Goal: Complete application form

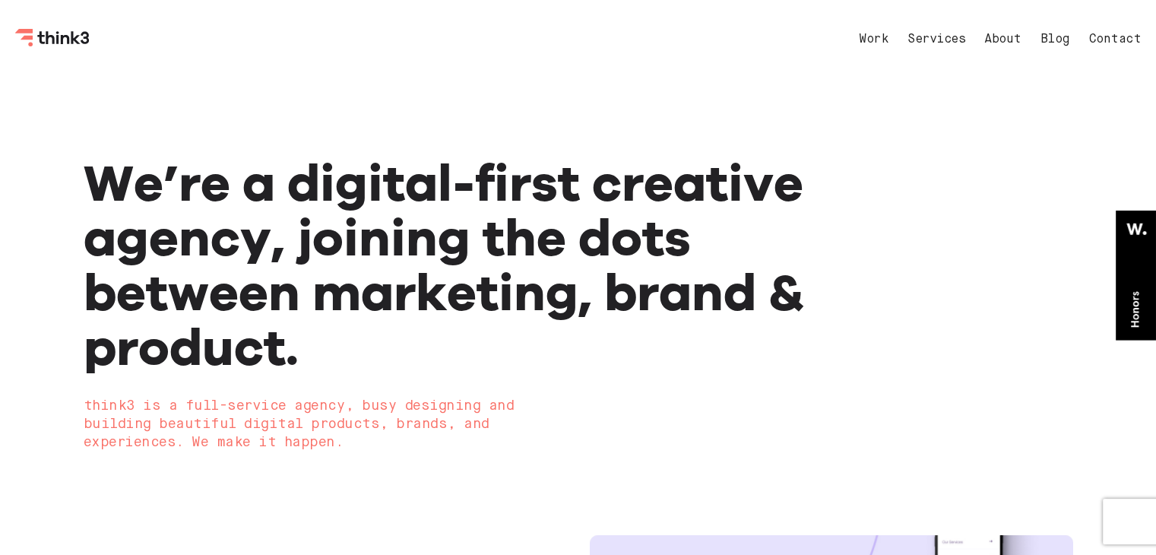
click at [933, 42] on link "Services" at bounding box center [936, 39] width 58 height 12
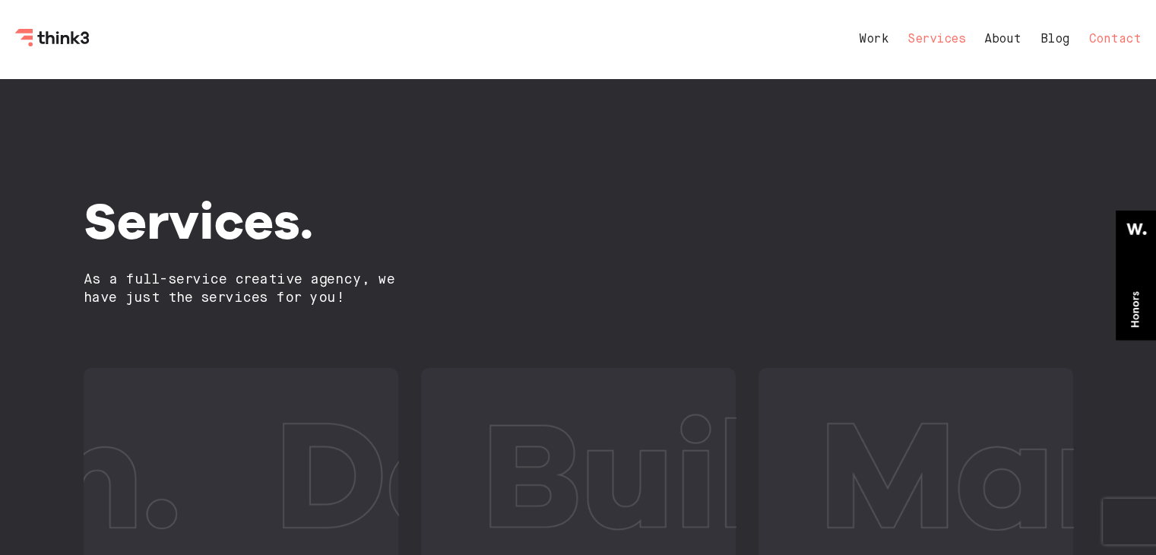
click at [1125, 34] on link "Contact" at bounding box center [1115, 39] width 52 height 12
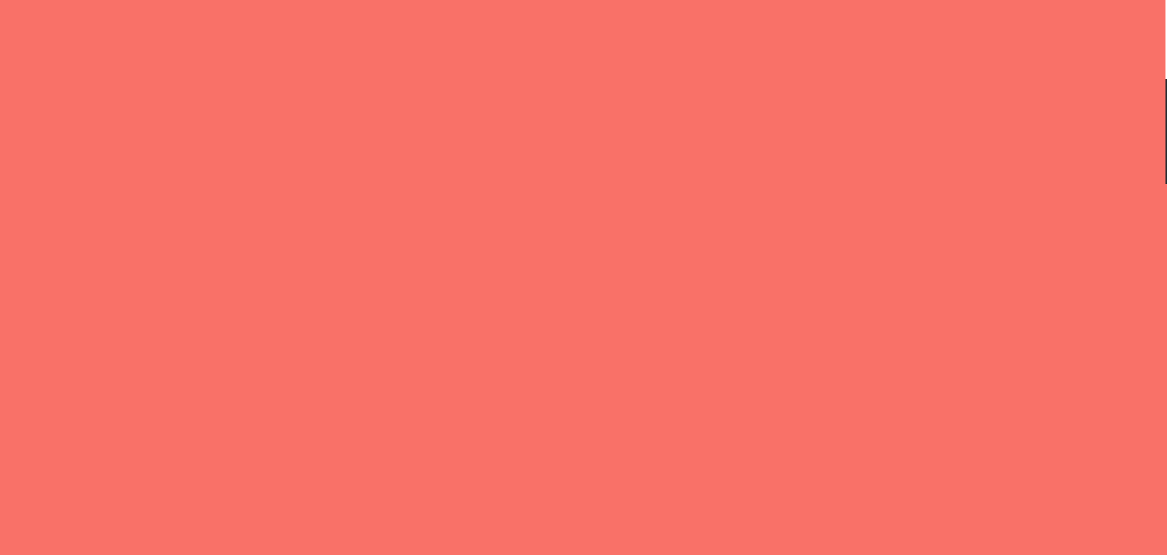
select select "General enquiry"
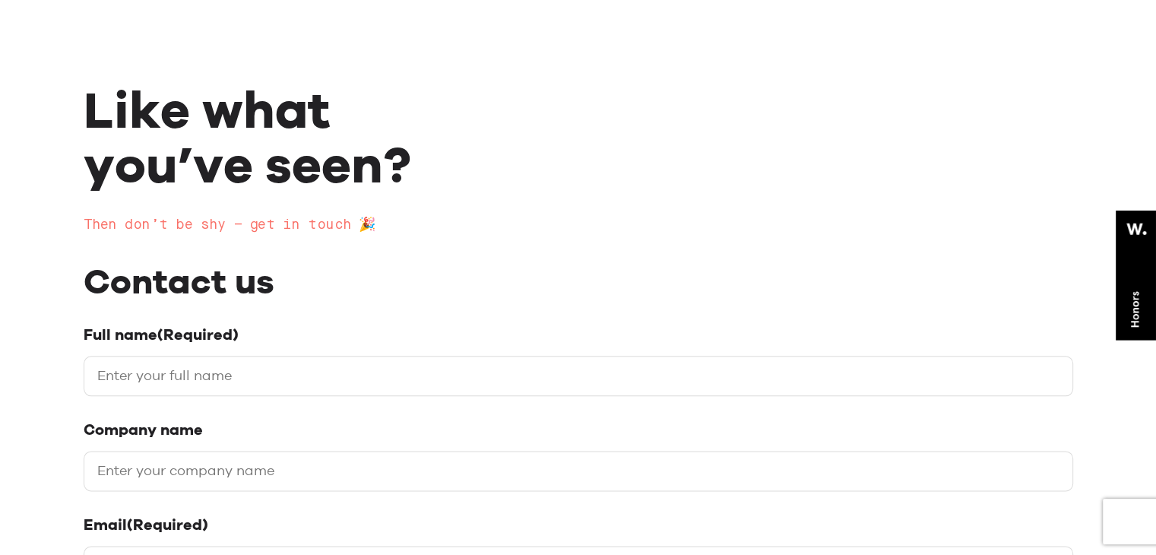
scroll to position [152, 0]
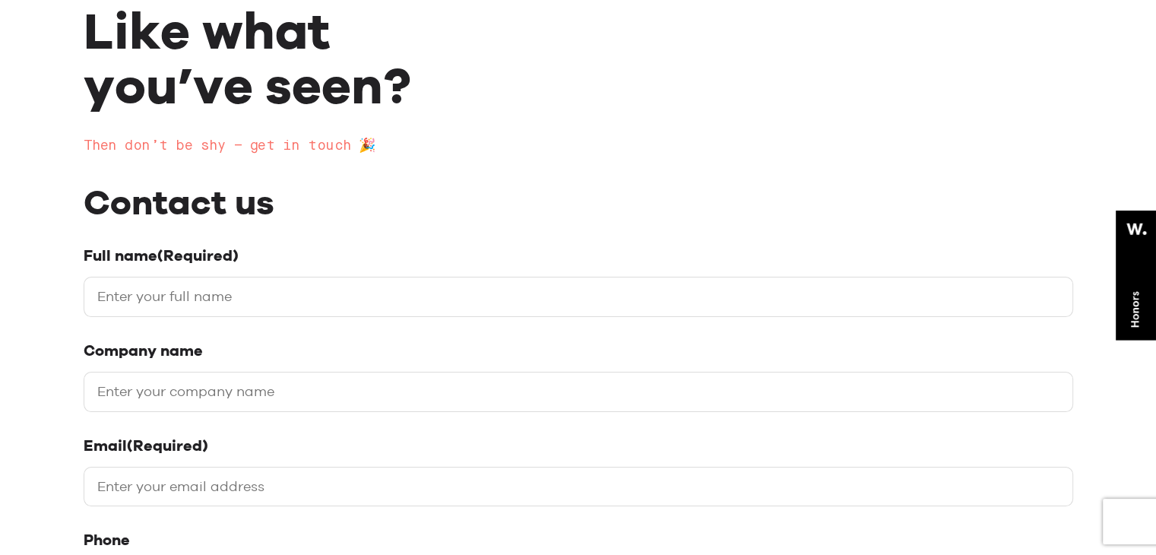
click at [379, 274] on div "Full name (Required)" at bounding box center [578, 281] width 989 height 71
click at [315, 280] on input "Full name (Required)" at bounding box center [578, 297] width 989 height 40
type input "[PERSON_NAME]"
type input "//digitallinkbuil https:[DOMAIN_NAME][URL]"
type input "[EMAIL_ADDRESS][DOMAIN_NAME]"
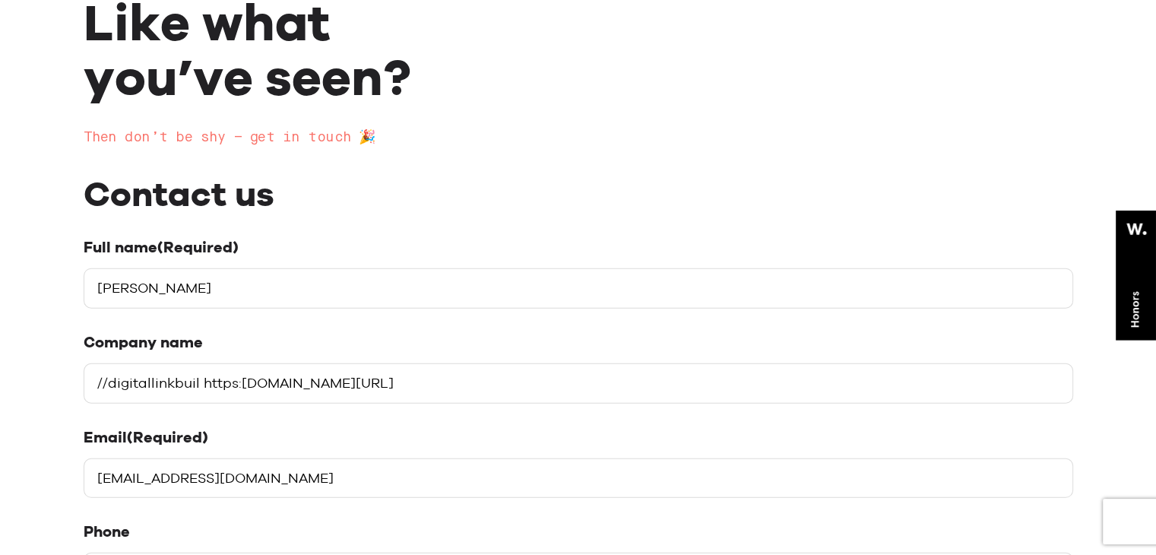
scroll to position [380, 0]
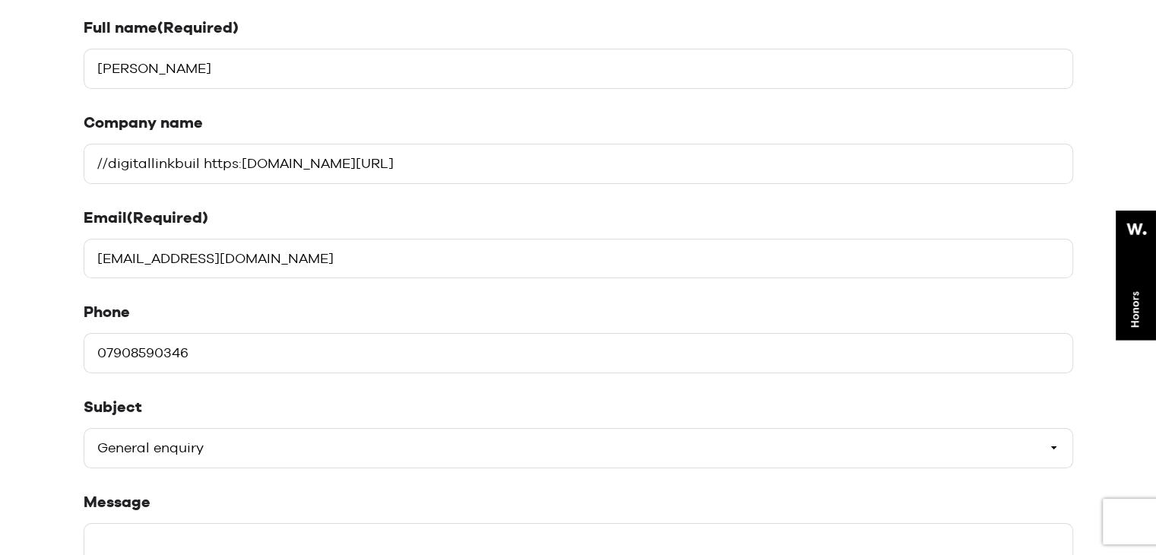
click at [105, 354] on input "07908590346" at bounding box center [578, 353] width 989 height 40
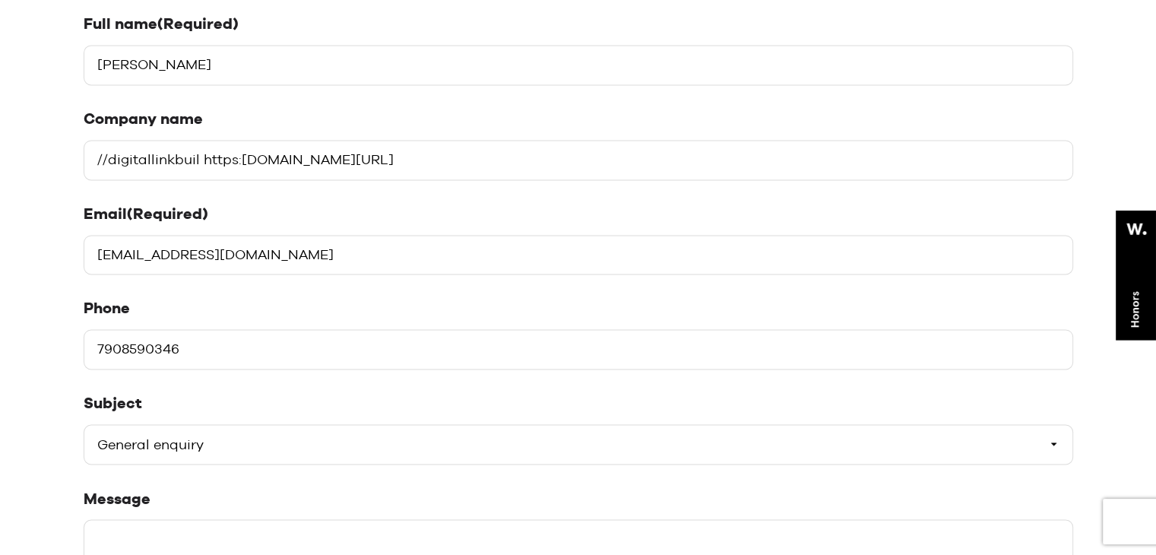
scroll to position [532, 0]
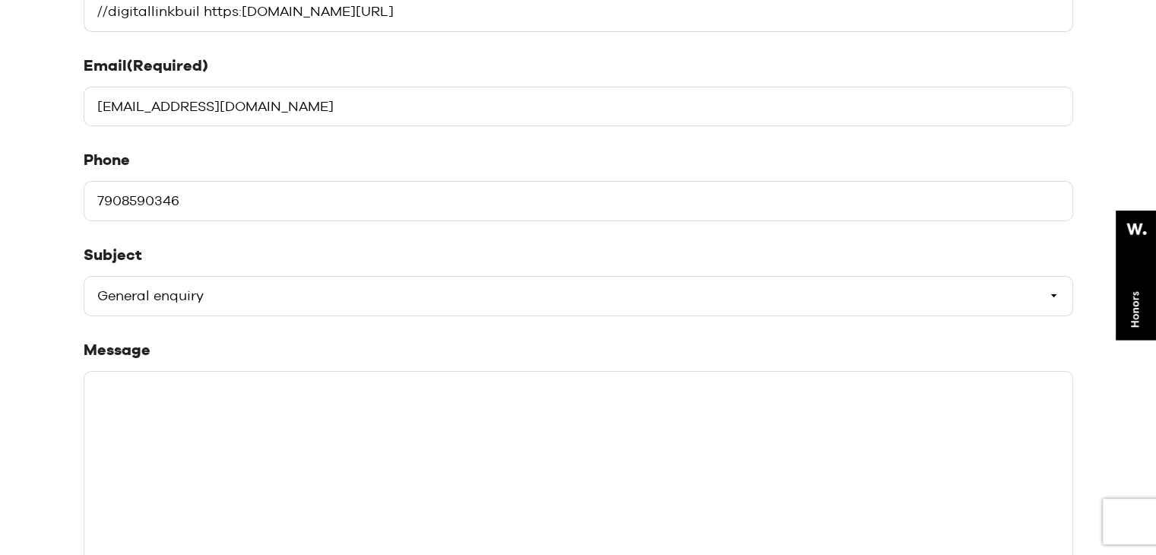
type input "7908590346"
click at [243, 285] on select "Please select a subject General enquiry Start a project Support" at bounding box center [578, 296] width 989 height 40
select select "Start a project"
click at [84, 276] on select "Please select a subject General enquiry Start a project Support" at bounding box center [578, 296] width 989 height 40
click at [205, 296] on select "Please select a subject General enquiry Start a project Support" at bounding box center [578, 296] width 989 height 40
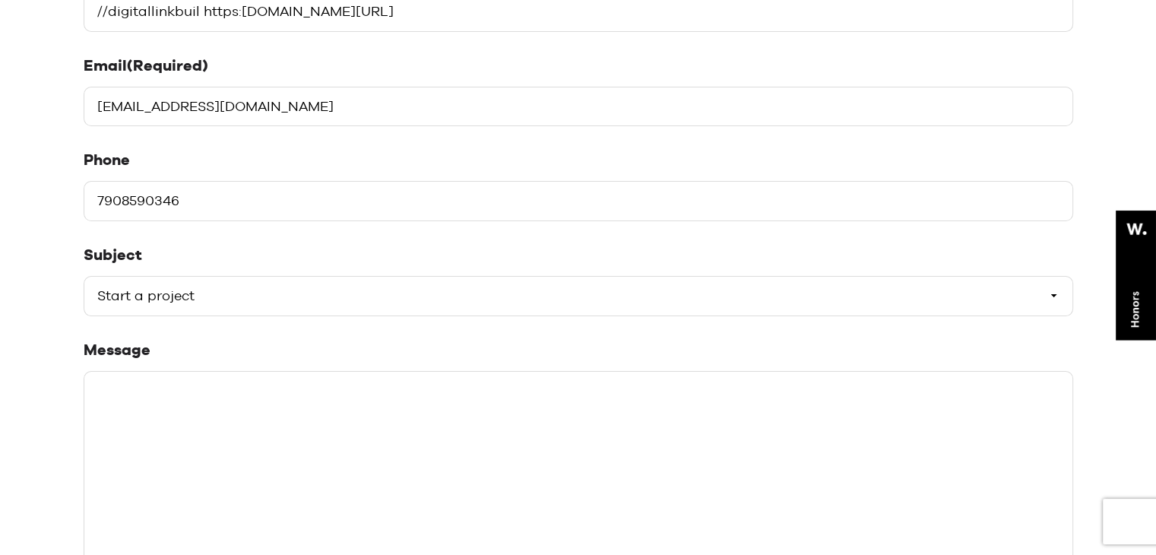
click at [84, 276] on select "Please select a subject General enquiry Start a project Support" at bounding box center [578, 296] width 989 height 40
click at [171, 451] on textarea "Message" at bounding box center [578, 485] width 989 height 228
paste textarea "Hi, I hope you're doing well! I offer guest post services on websites with high…"
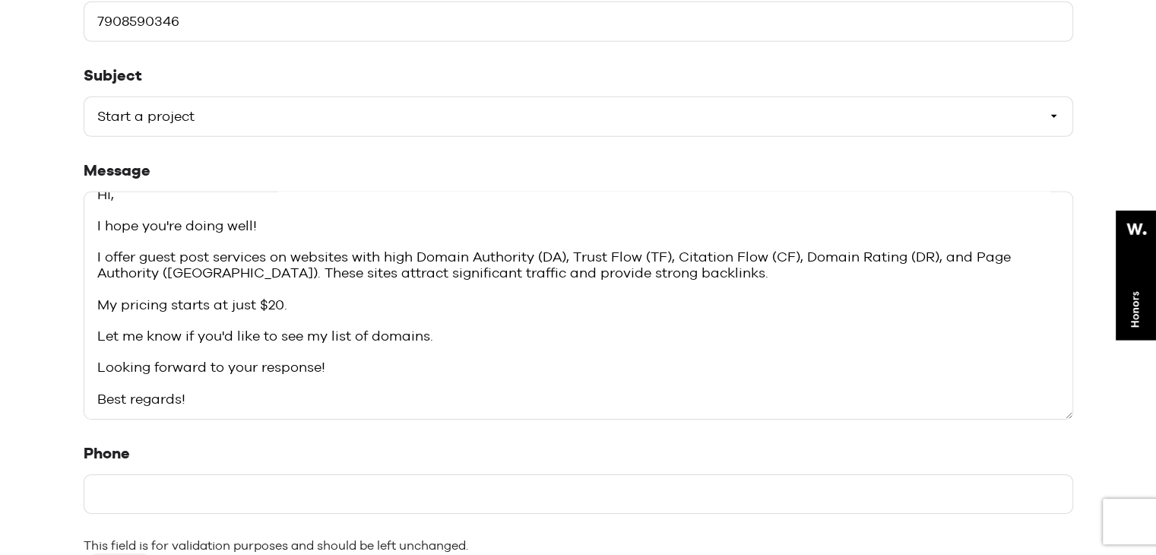
scroll to position [760, 0]
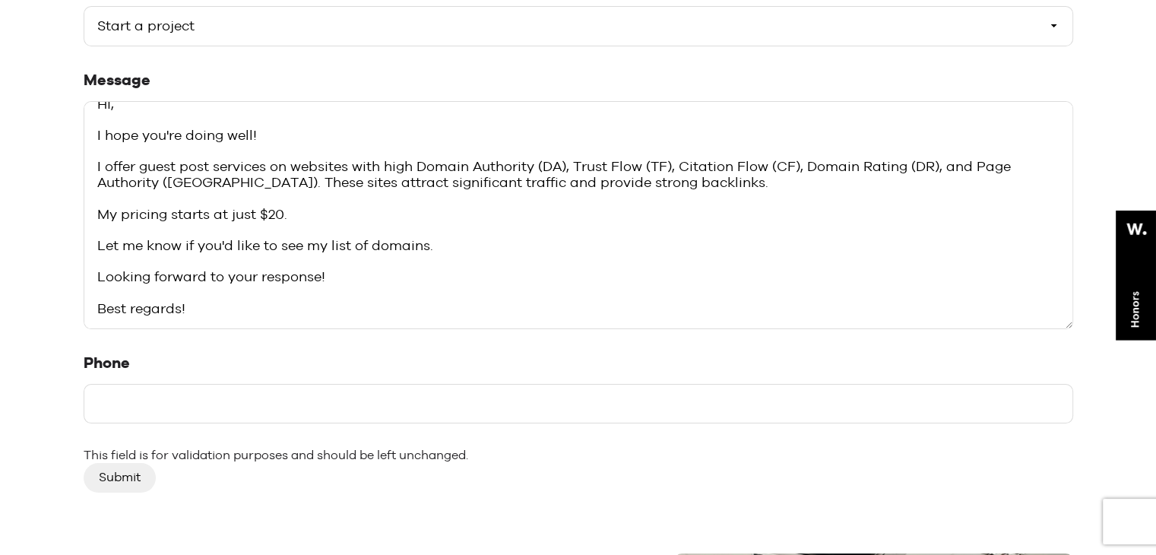
type textarea "Hi, I hope you're doing well! I offer guest post services on websites with high…"
drag, startPoint x: 143, startPoint y: 393, endPoint x: 143, endPoint y: 383, distance: 9.9
click at [144, 394] on input "Phone" at bounding box center [578, 404] width 989 height 40
click at [702, 405] on input "Phone" at bounding box center [578, 404] width 989 height 40
paste input "7908590346"
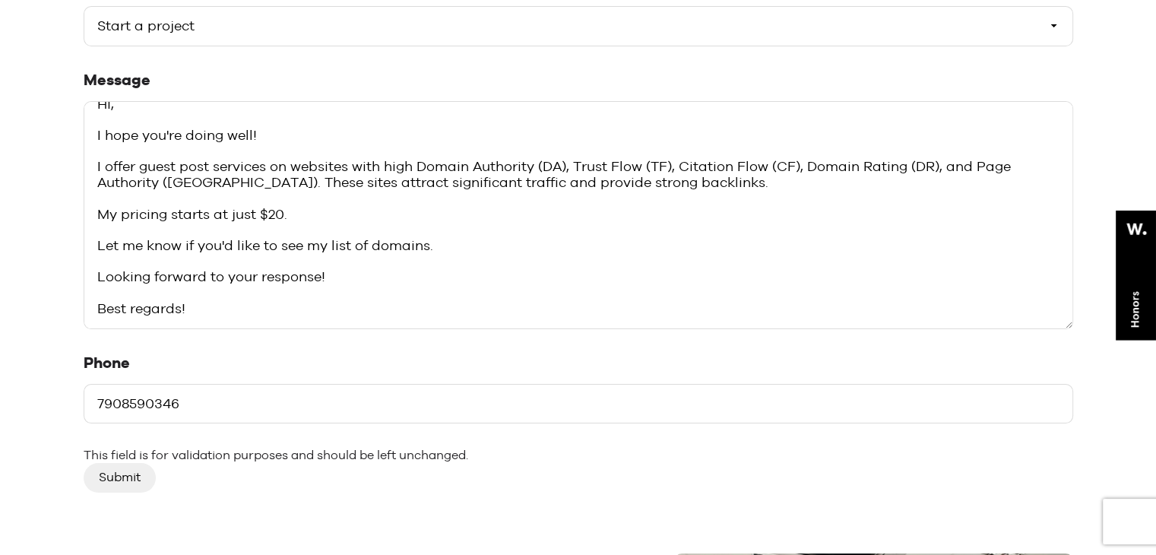
type input "7908590346"
click at [216, 475] on div "Submit" at bounding box center [578, 477] width 989 height 29
click at [121, 481] on input "Submit" at bounding box center [120, 477] width 72 height 29
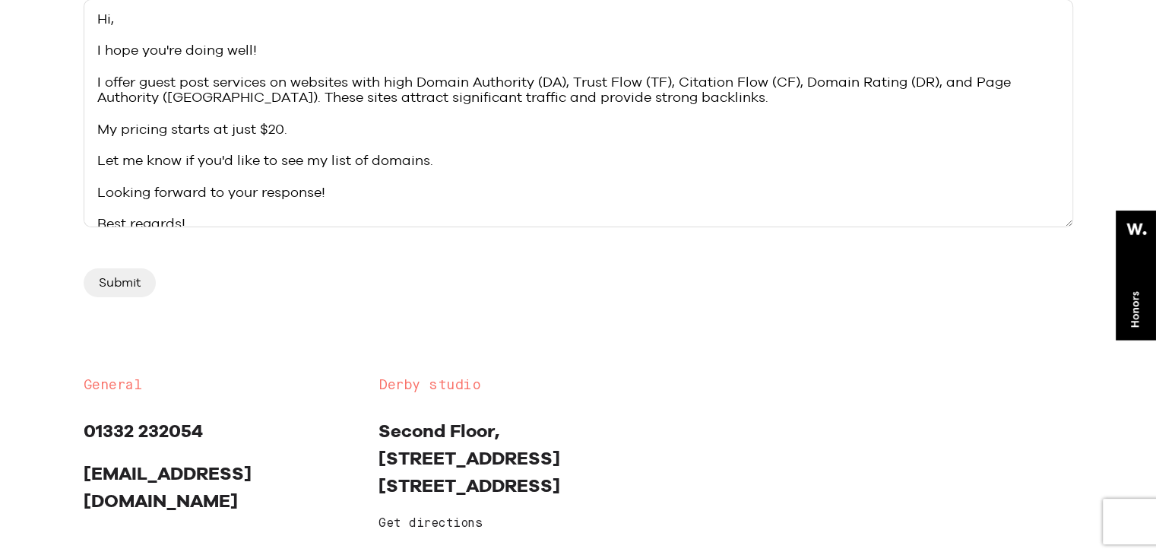
scroll to position [912, 0]
